Goal: Information Seeking & Learning: Check status

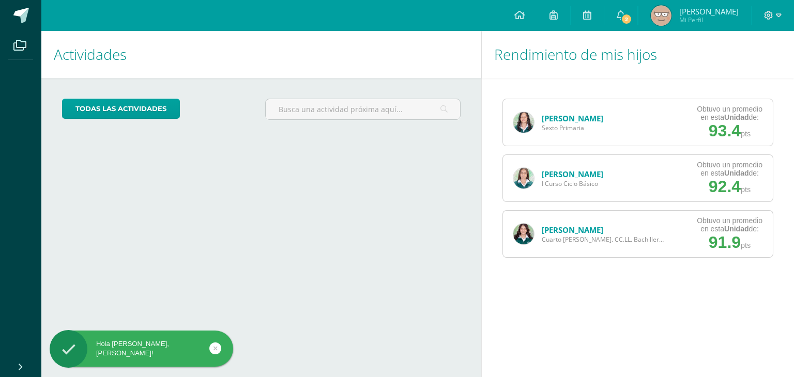
click at [556, 125] on span "Sexto Primaria" at bounding box center [572, 128] width 61 height 9
click at [562, 119] on link "[PERSON_NAME]" at bounding box center [572, 118] width 61 height 10
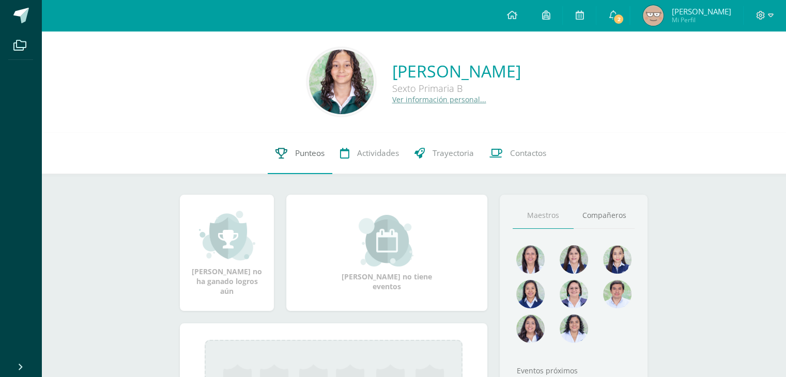
click at [304, 152] on span "Punteos" at bounding box center [309, 153] width 29 height 11
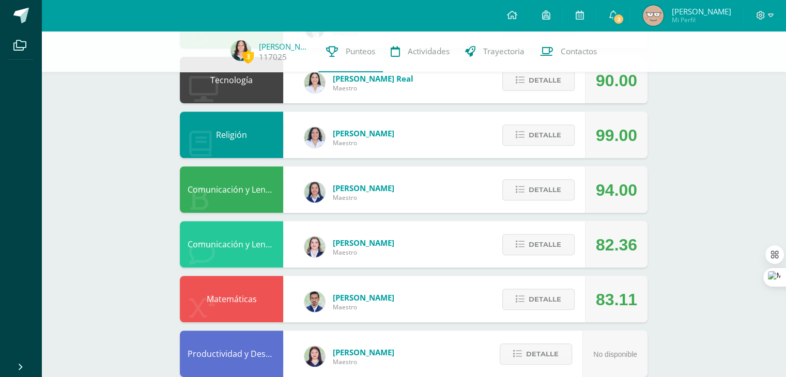
drag, startPoint x: 793, startPoint y: 103, endPoint x: 793, endPoint y: 248, distance: 144.7
click at [785, 248] on html "Archivos Cerrar panel Configuración Cerrar sesión [PERSON_NAME] Mi Perfil 2 2 A…" at bounding box center [393, 91] width 786 height 942
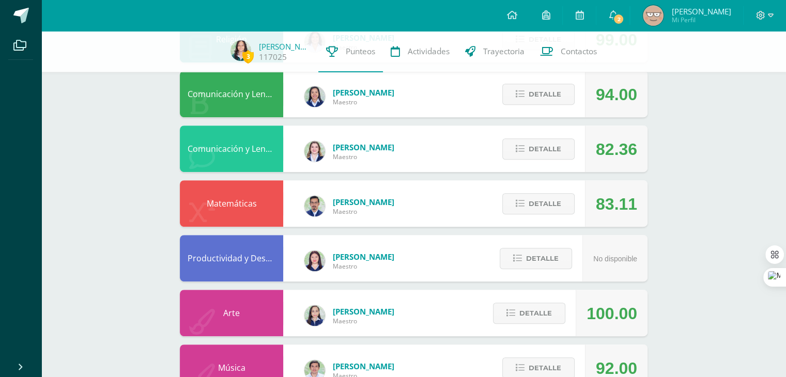
scroll to position [463, 0]
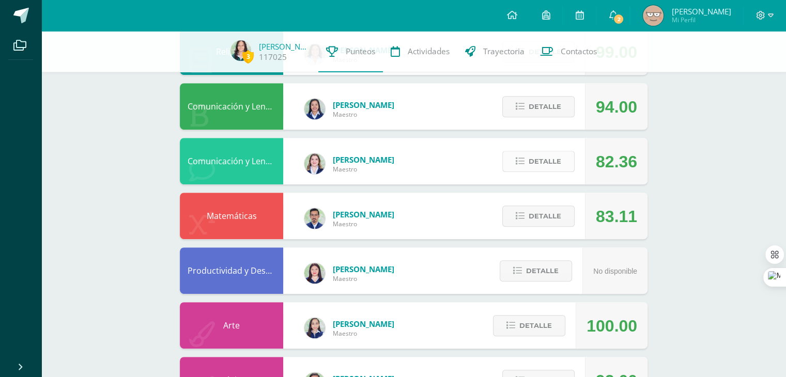
click at [544, 164] on span "Detalle" at bounding box center [545, 161] width 33 height 19
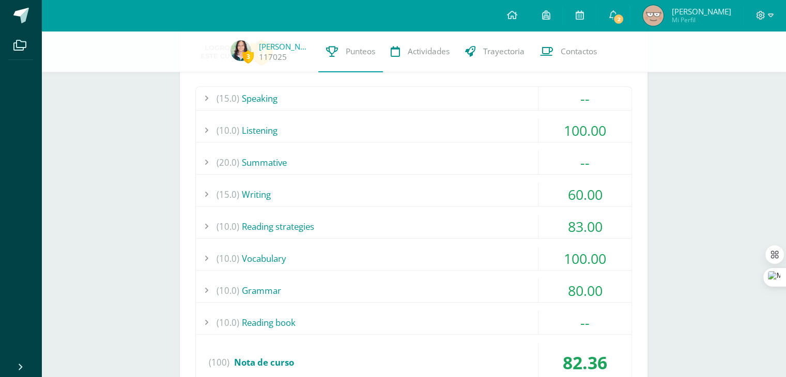
scroll to position [630, 0]
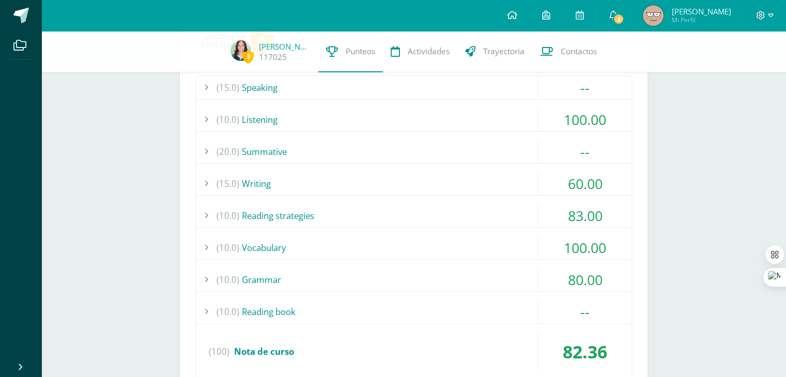
click at [480, 187] on div "(15.0) Writing" at bounding box center [414, 183] width 436 height 23
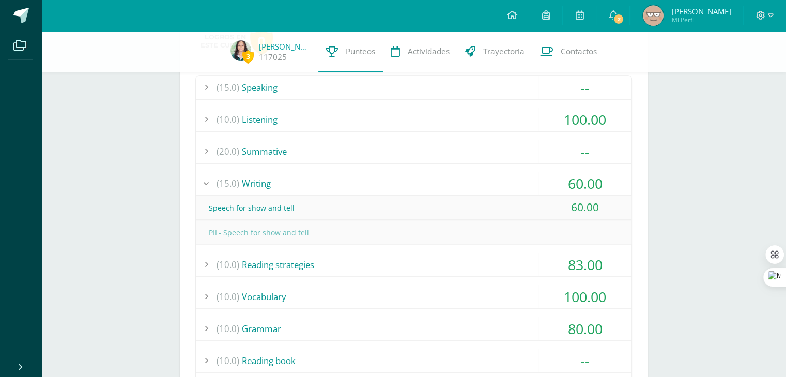
drag, startPoint x: 480, startPoint y: 187, endPoint x: 424, endPoint y: 121, distance: 86.2
click at [424, 121] on div "(10.0) Listening" at bounding box center [414, 119] width 436 height 23
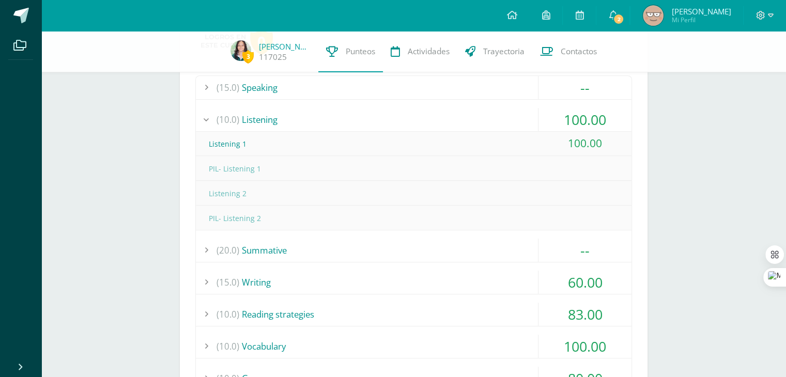
click at [426, 122] on div "(10.0) Listening" at bounding box center [414, 119] width 436 height 23
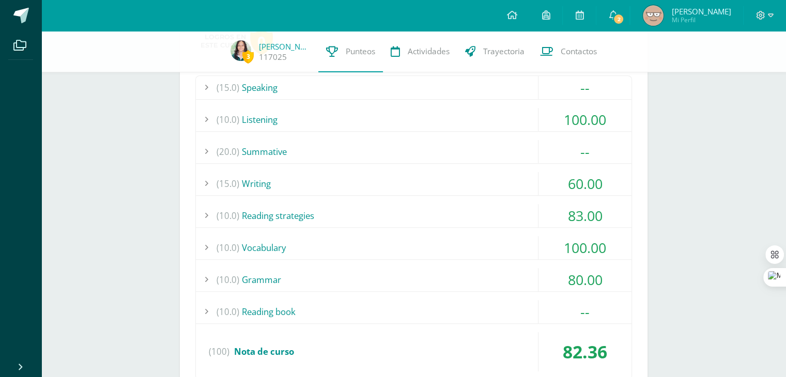
scroll to position [437, 0]
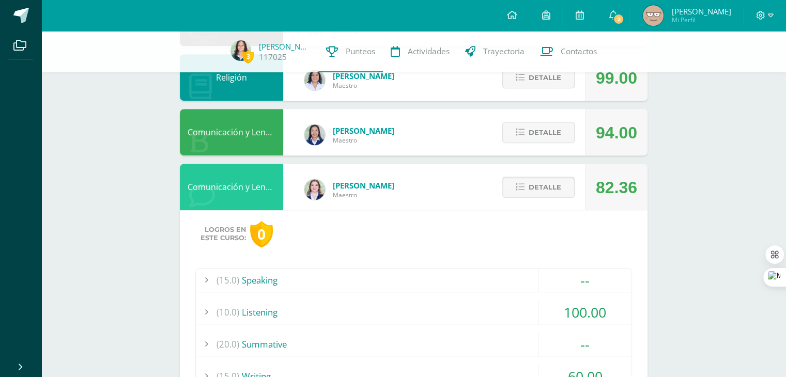
click at [537, 191] on span "Detalle" at bounding box center [545, 187] width 33 height 19
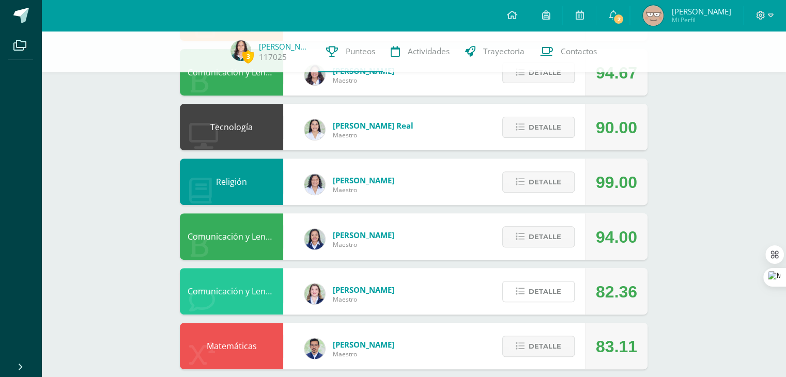
scroll to position [275, 0]
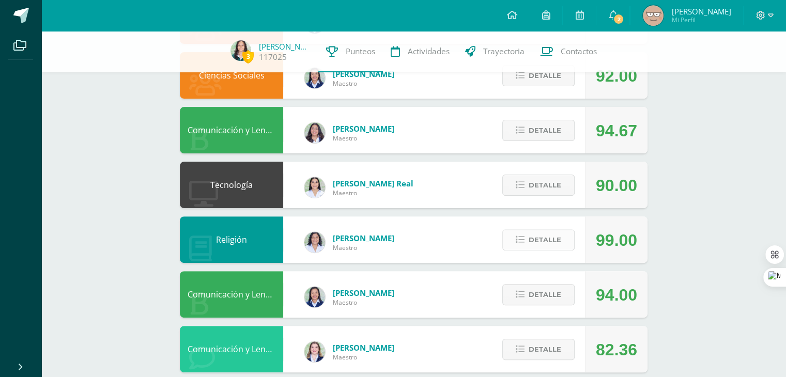
click at [527, 244] on button "Detalle" at bounding box center [538, 239] width 72 height 21
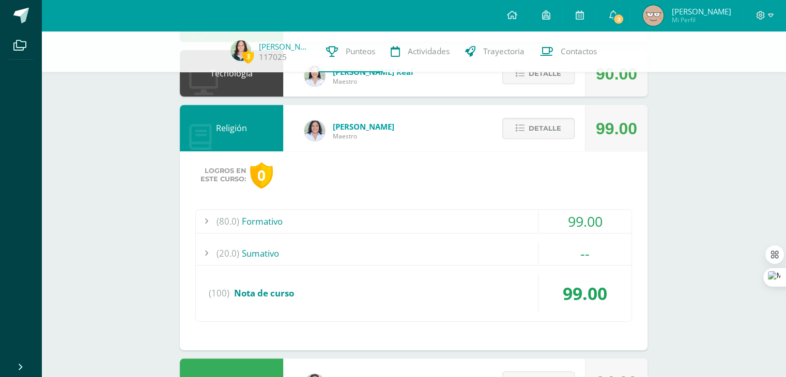
scroll to position [388, 0]
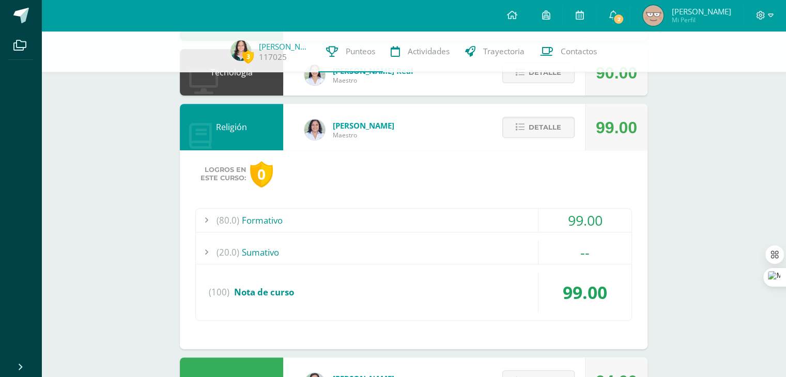
click at [467, 211] on div "(80.0) Formativo" at bounding box center [414, 220] width 436 height 23
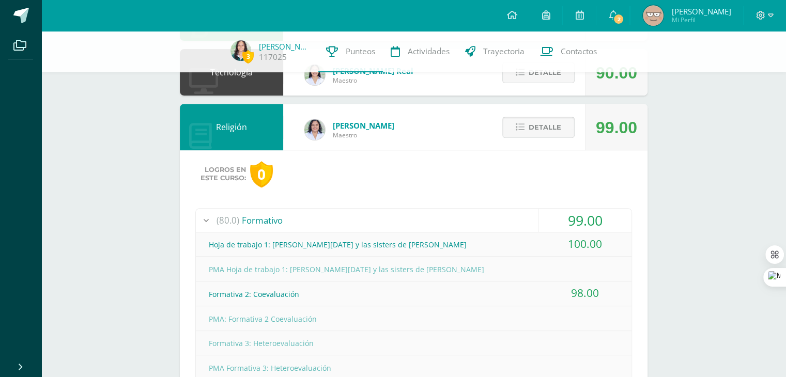
click at [544, 130] on span "Detalle" at bounding box center [545, 127] width 33 height 19
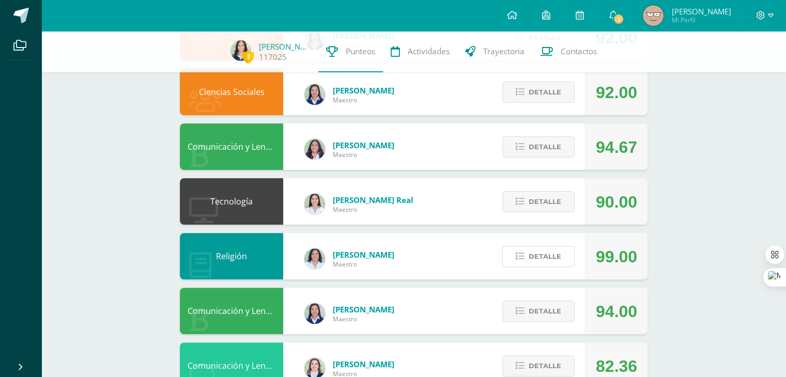
scroll to position [258, 0]
click at [535, 209] on span "Detalle" at bounding box center [545, 202] width 33 height 19
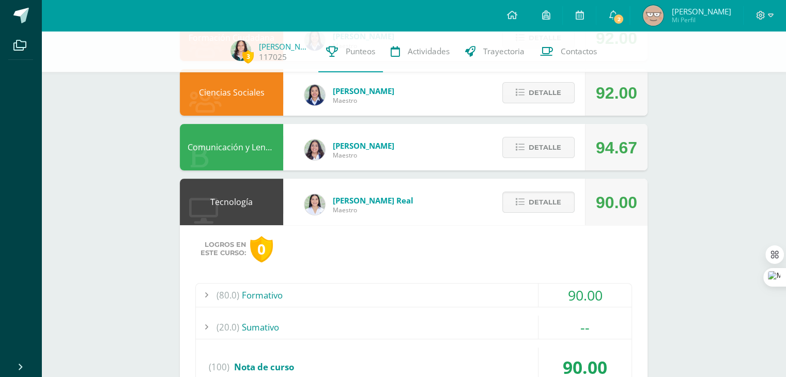
click at [484, 297] on div "(80.0) Formativo" at bounding box center [414, 295] width 436 height 23
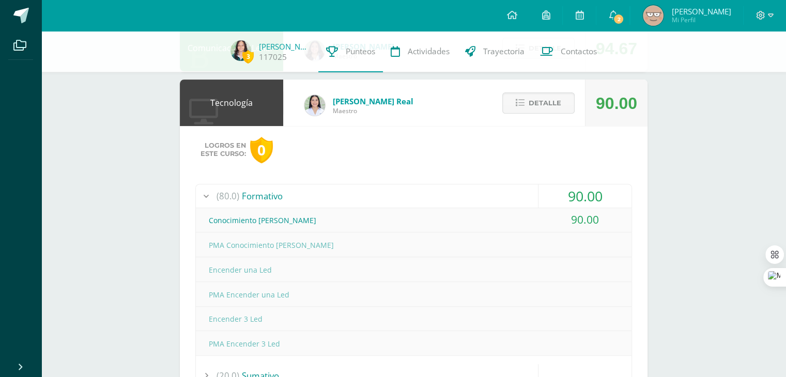
scroll to position [363, 0]
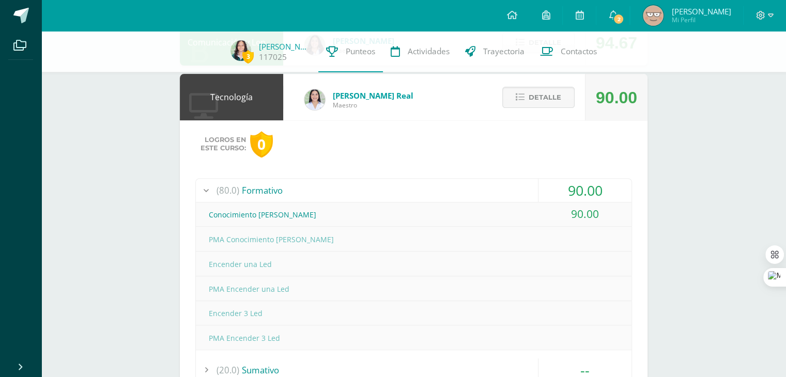
drag, startPoint x: 783, startPoint y: 195, endPoint x: 787, endPoint y: 252, distance: 56.9
click at [785, 252] on html "Archivos Cerrar panel Configuración Cerrar sesión Iris Roxana Mi Perfil 2 2 Avi…" at bounding box center [393, 281] width 786 height 1289
click at [654, 195] on div "Pendiente Unidad 4 Unidad 1 Unidad 2 Unidad 3 Unidad 4 La unidad aún no ha fina…" at bounding box center [413, 297] width 509 height 1258
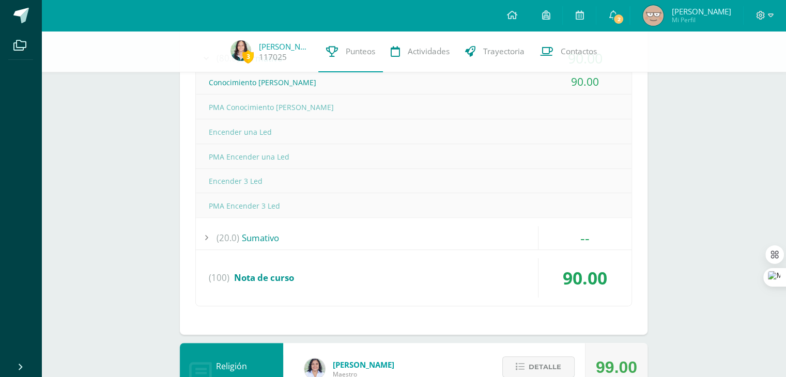
scroll to position [347, 0]
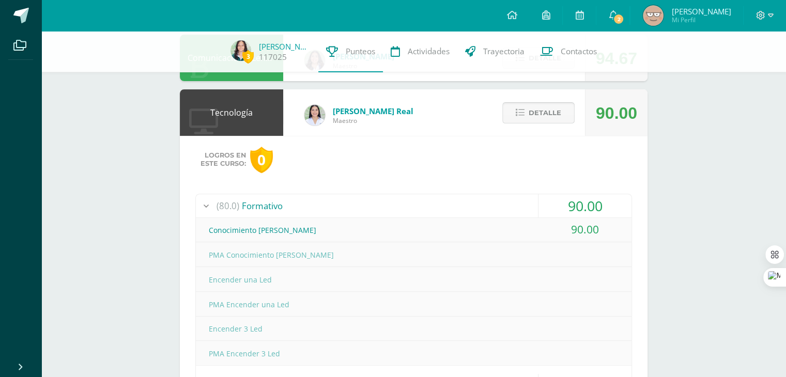
click at [546, 111] on span "Detalle" at bounding box center [545, 112] width 33 height 19
